Goal: Navigation & Orientation: Find specific page/section

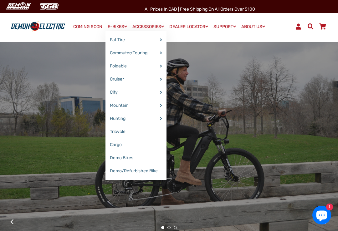
click at [106, 25] on link "E-BIKES" at bounding box center [117, 26] width 24 height 9
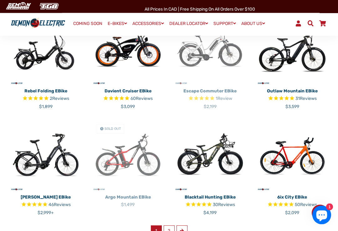
scroll to position [292, 0]
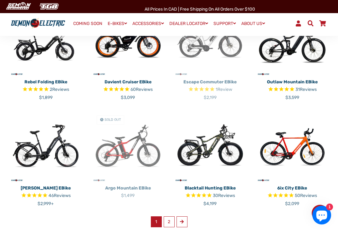
click at [169, 217] on link "2" at bounding box center [169, 222] width 11 height 11
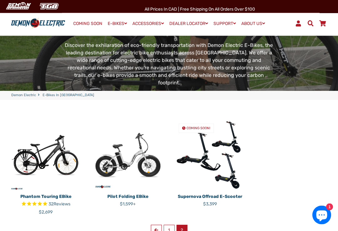
scroll to position [71, 0]
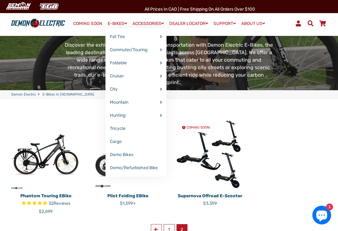
click at [118, 156] on link "Demo Bikes" at bounding box center [135, 155] width 61 height 13
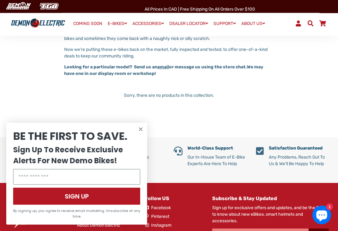
click at [139, 134] on circle "Close dialog" at bounding box center [141, 130] width 8 height 8
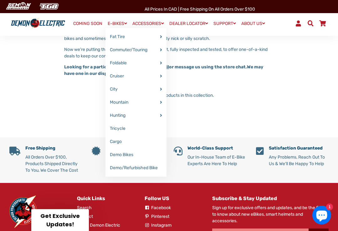
click at [120, 166] on link "Demo/Refurbished Bike" at bounding box center [135, 168] width 61 height 13
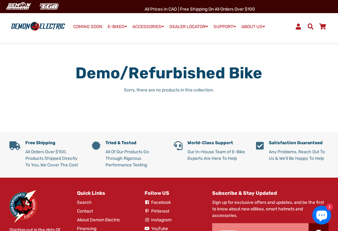
click at [36, 27] on img at bounding box center [37, 26] width 57 height 11
